Goal: Navigation & Orientation: Find specific page/section

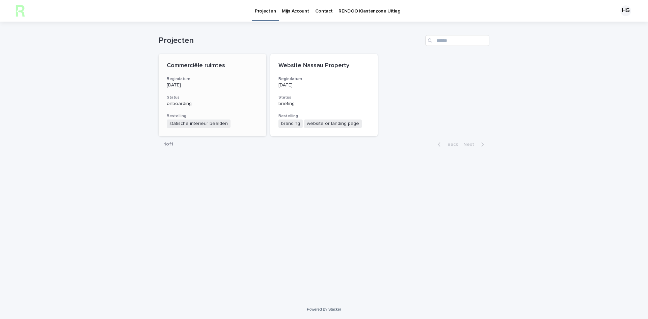
click at [226, 97] on h3 "Status" at bounding box center [212, 97] width 91 height 5
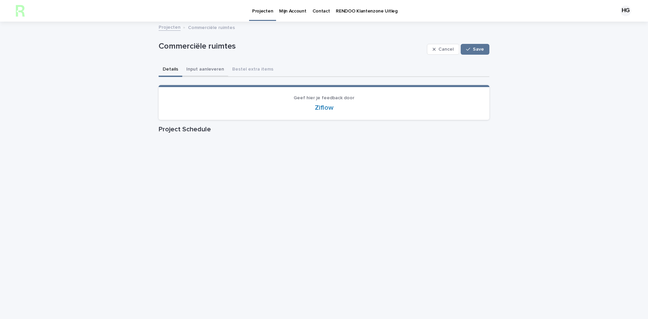
click at [214, 70] on button "Input aanleveren" at bounding box center [205, 70] width 46 height 14
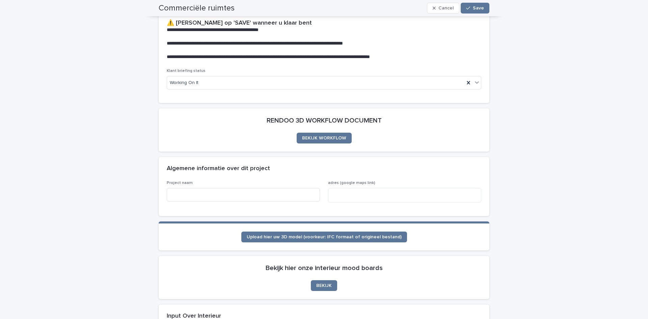
scroll to position [67, 0]
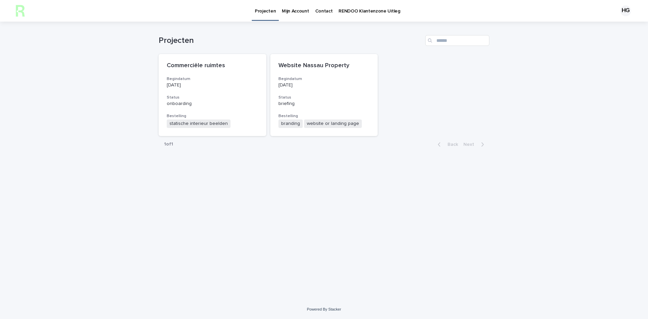
click at [287, 10] on p "Mijn Account" at bounding box center [295, 7] width 27 height 14
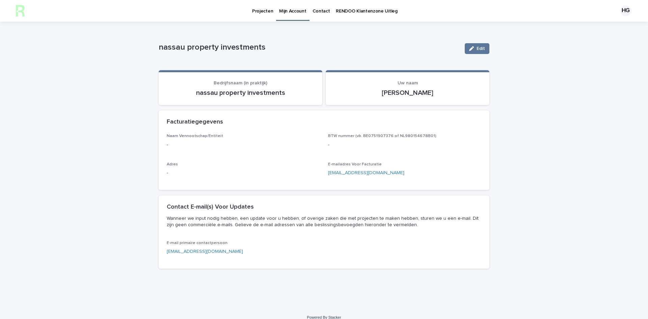
click at [358, 30] on div "nassau property investments Edit nassau property investments Edit Sorry, there …" at bounding box center [324, 148] width 331 height 252
click at [355, 15] on link "RENDOO Klantenzone Uitleg" at bounding box center [366, 10] width 67 height 21
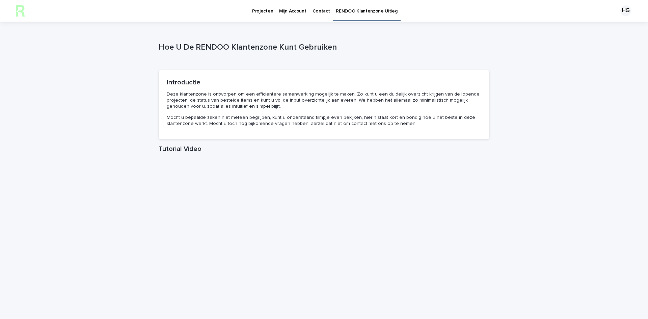
click at [318, 11] on p "Contact" at bounding box center [321, 7] width 18 height 14
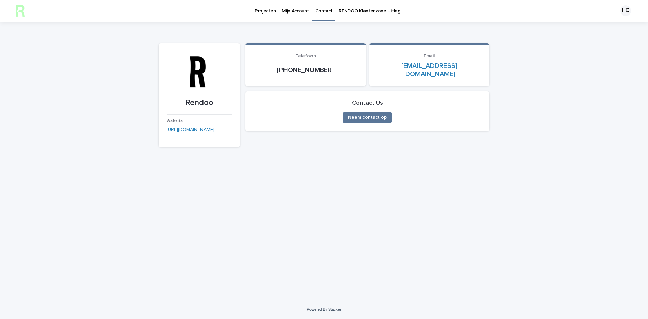
click at [272, 12] on p "Projecten" at bounding box center [265, 7] width 21 height 14
